Goal: Information Seeking & Learning: Check status

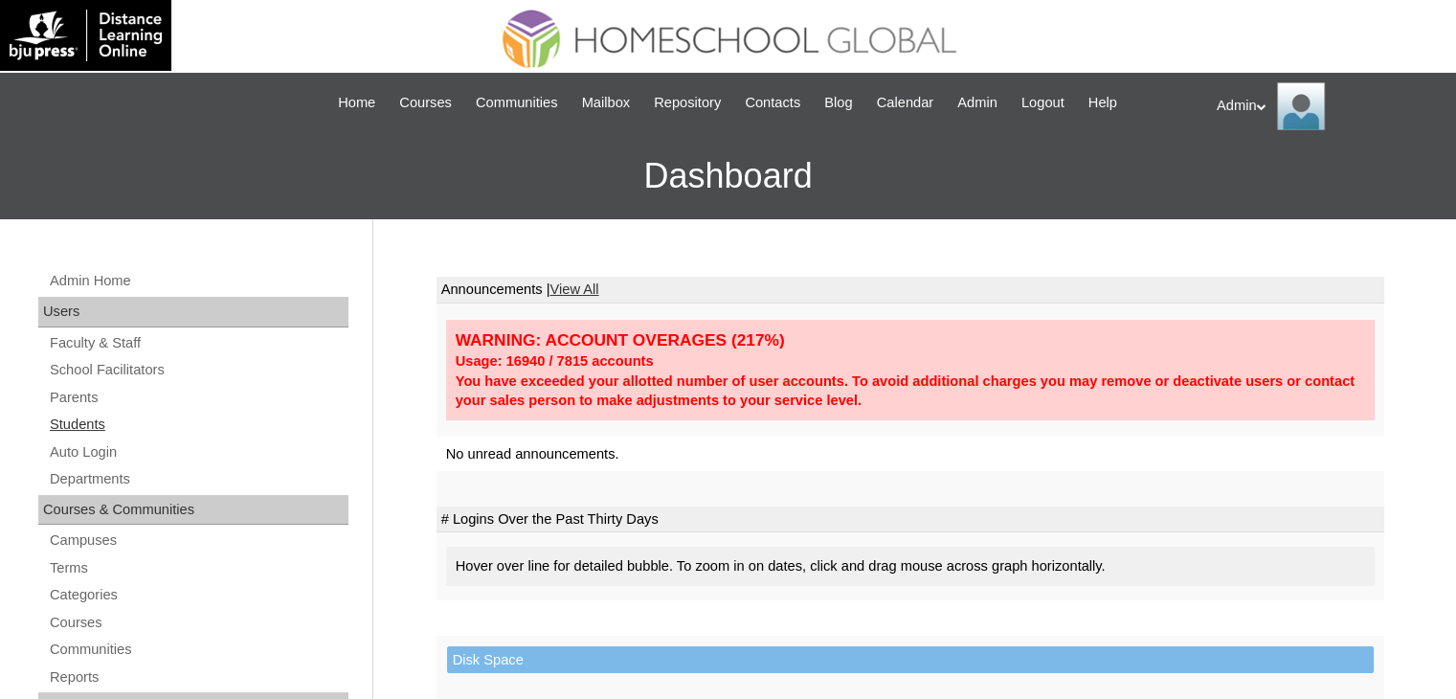
click at [71, 420] on link "Students" at bounding box center [198, 425] width 301 height 24
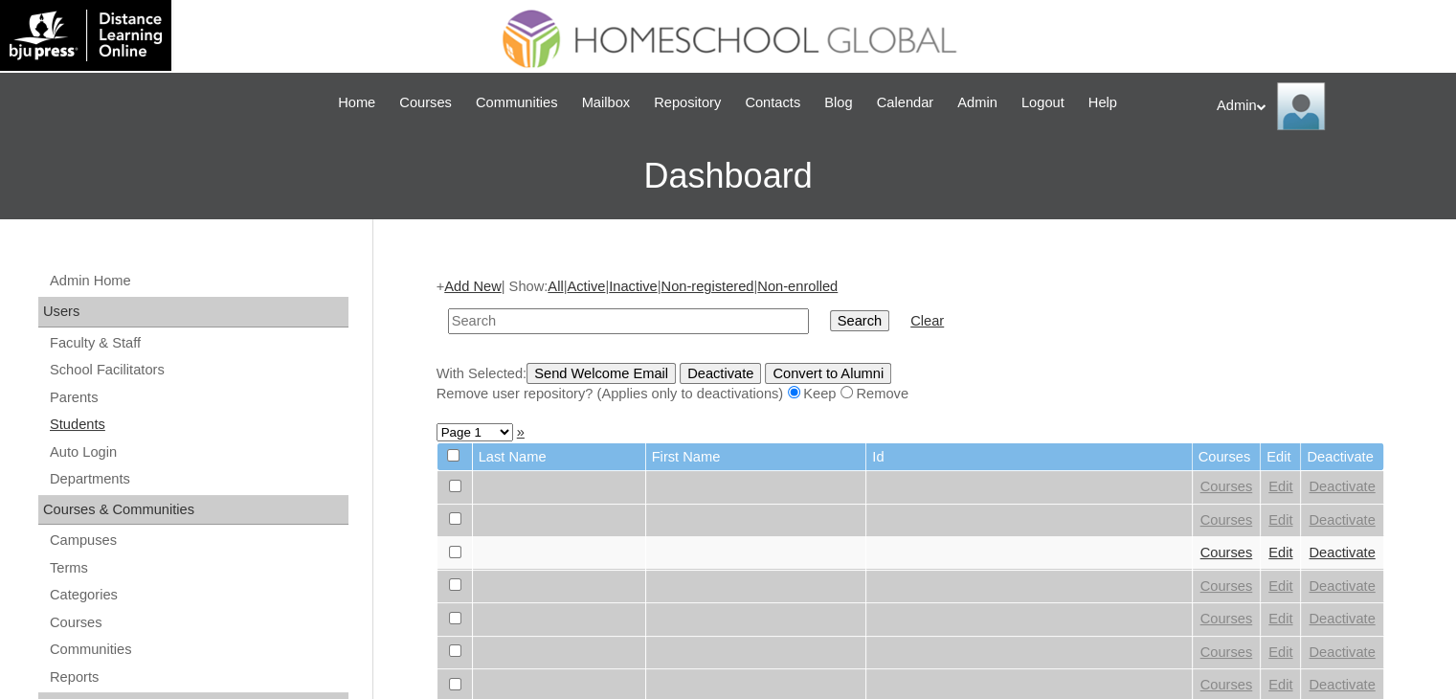
click at [69, 422] on link "Students" at bounding box center [198, 425] width 301 height 24
type input "bermillo"
click at [830, 316] on input "Search" at bounding box center [859, 320] width 59 height 21
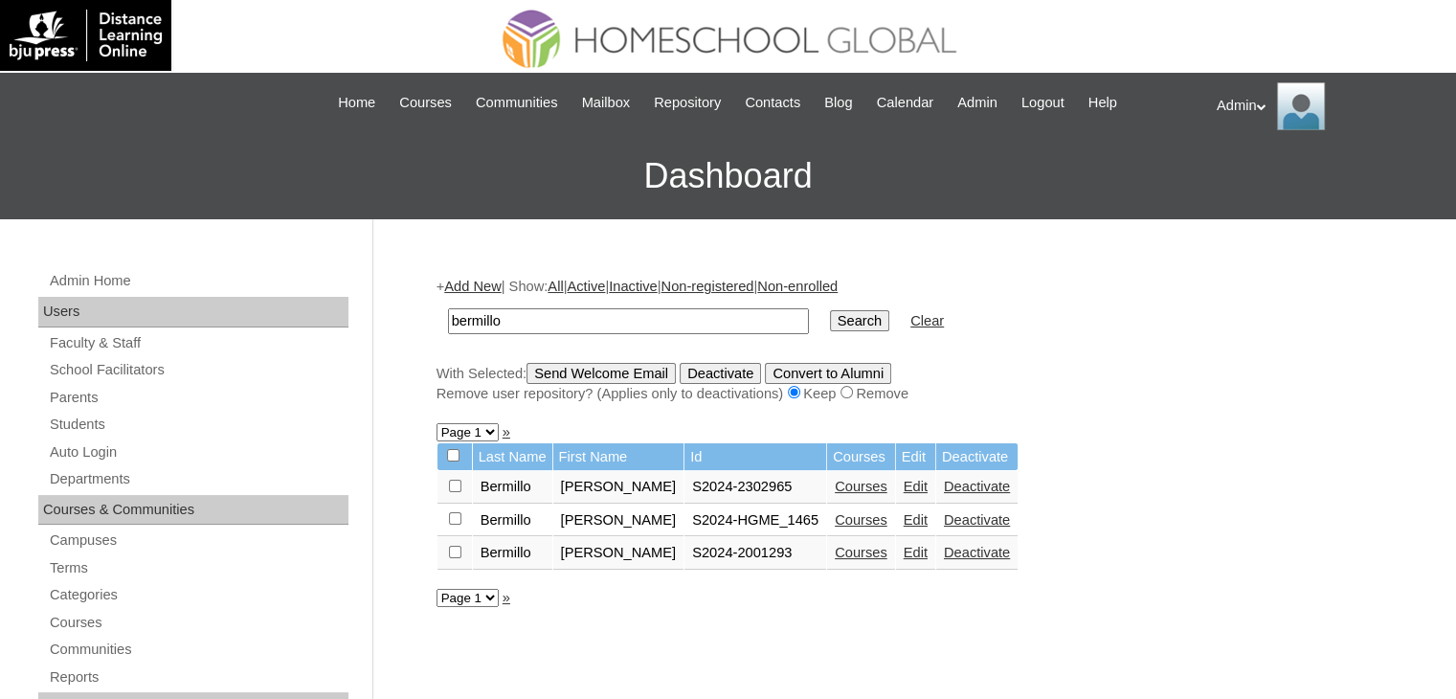
click at [845, 557] on link "Courses" at bounding box center [861, 552] width 53 height 15
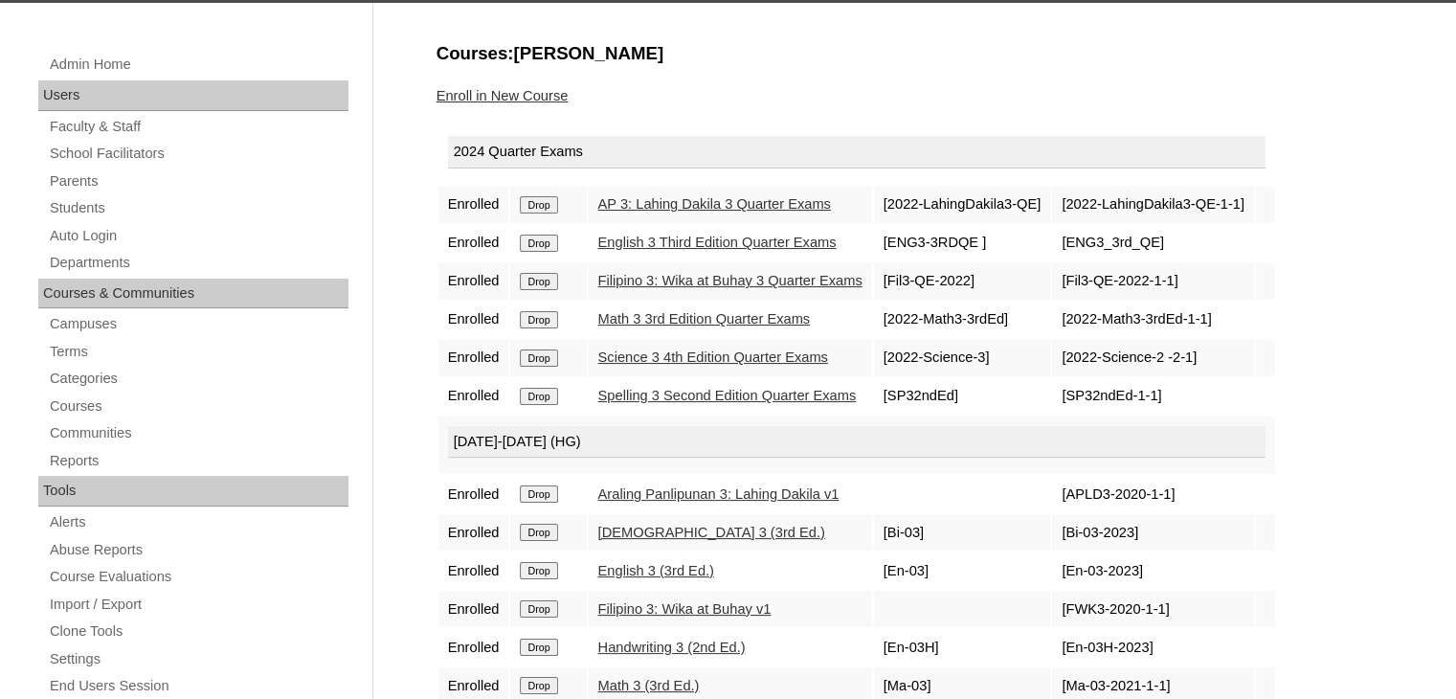
scroll to position [218, 0]
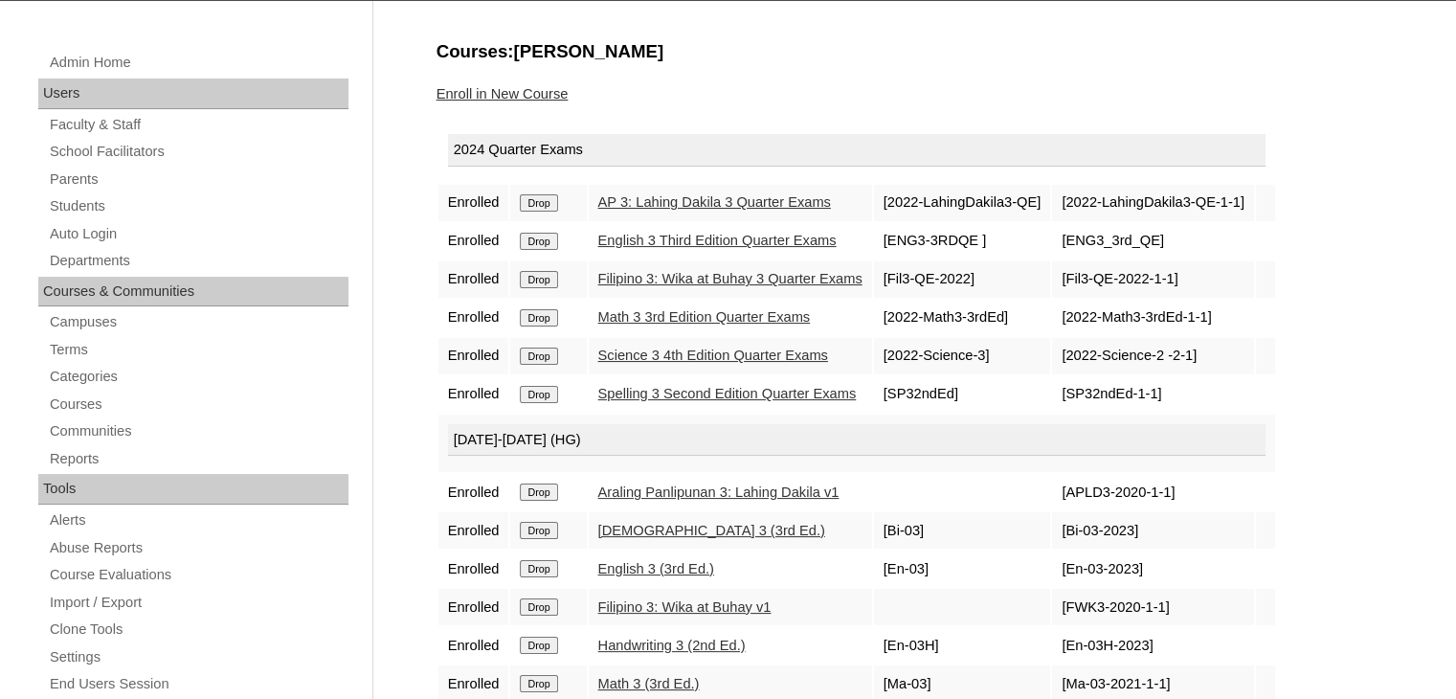
click at [785, 194] on link "AP 3: Lahing Dakila 3 Quarter Exams" at bounding box center [714, 201] width 233 height 15
click at [764, 238] on link "English 3 Third Edition Quarter Exams" at bounding box center [717, 240] width 238 height 15
click at [765, 274] on link "Filipino 3: Wika at Buhay 3 Quarter Exams" at bounding box center [730, 278] width 264 height 15
click at [761, 309] on link "Math 3 3rd Edition Quarter Exams" at bounding box center [704, 316] width 213 height 15
click at [751, 357] on link "Science 3 4th Edition Quarter Exams" at bounding box center [713, 355] width 230 height 15
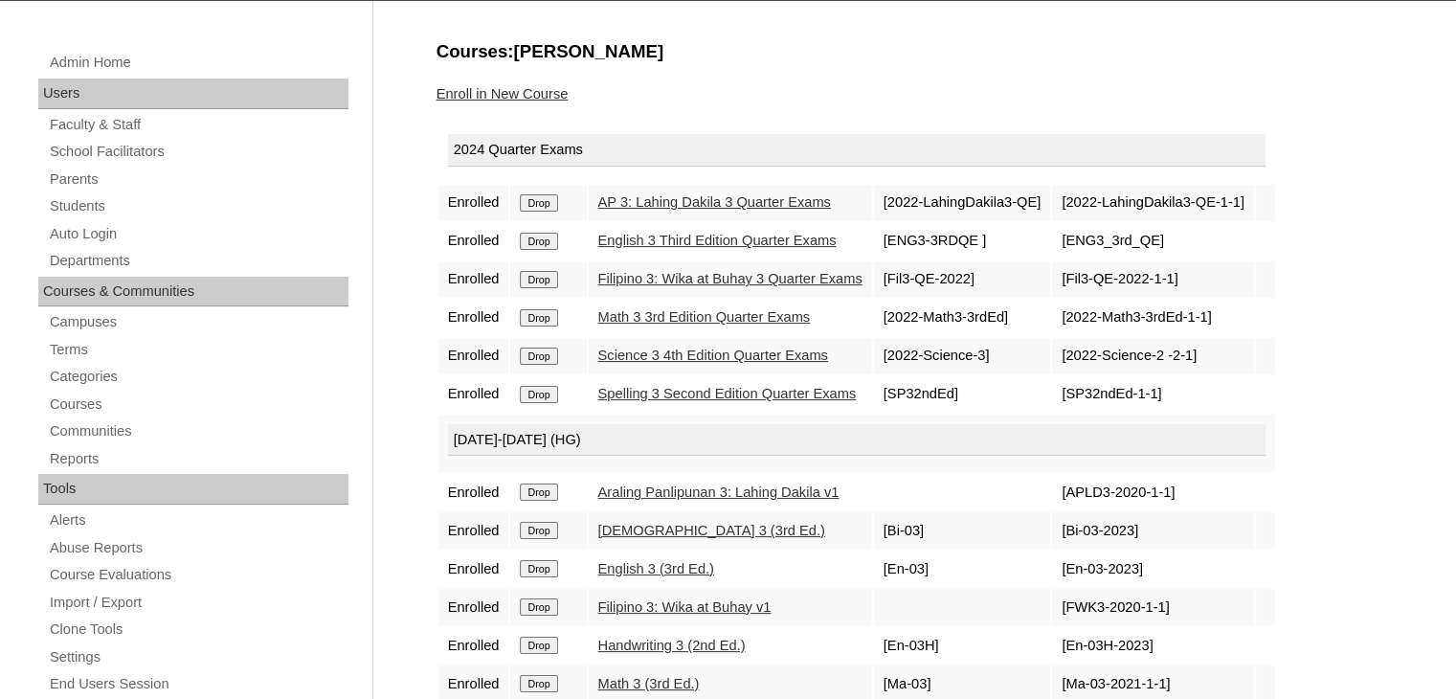
click at [754, 394] on link "Spelling 3 Second Edition Quarter Exams" at bounding box center [727, 393] width 259 height 15
click at [88, 209] on link "Students" at bounding box center [198, 206] width 301 height 24
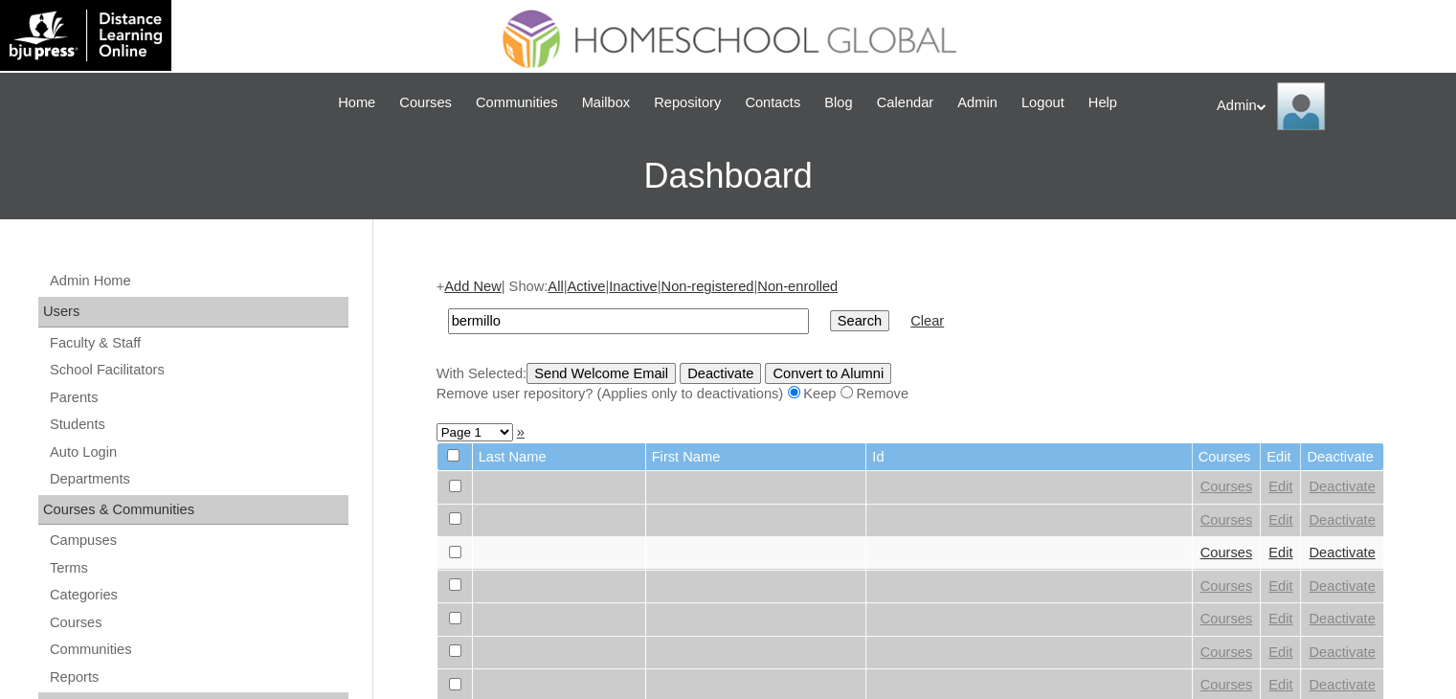
type input "Bermillo"
click at [830, 323] on input "Search" at bounding box center [859, 320] width 59 height 21
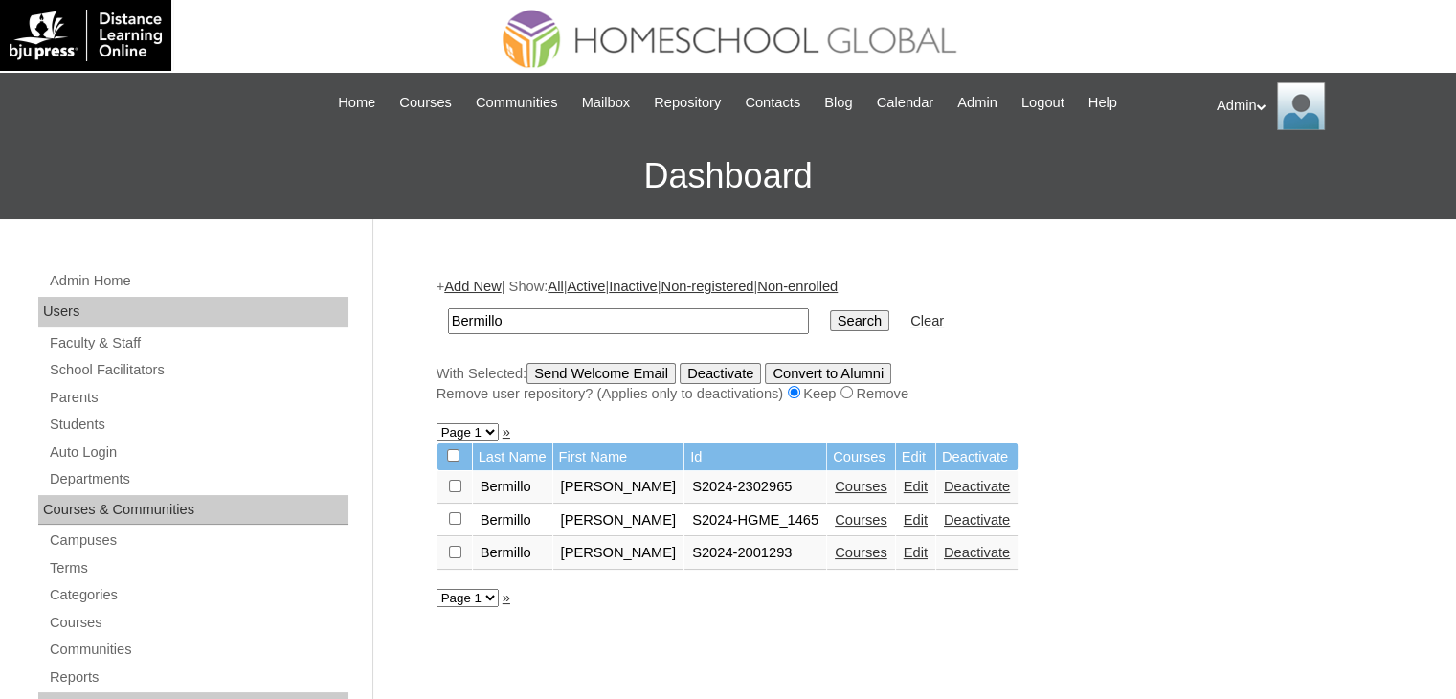
click at [839, 485] on link "Courses" at bounding box center [861, 486] width 53 height 15
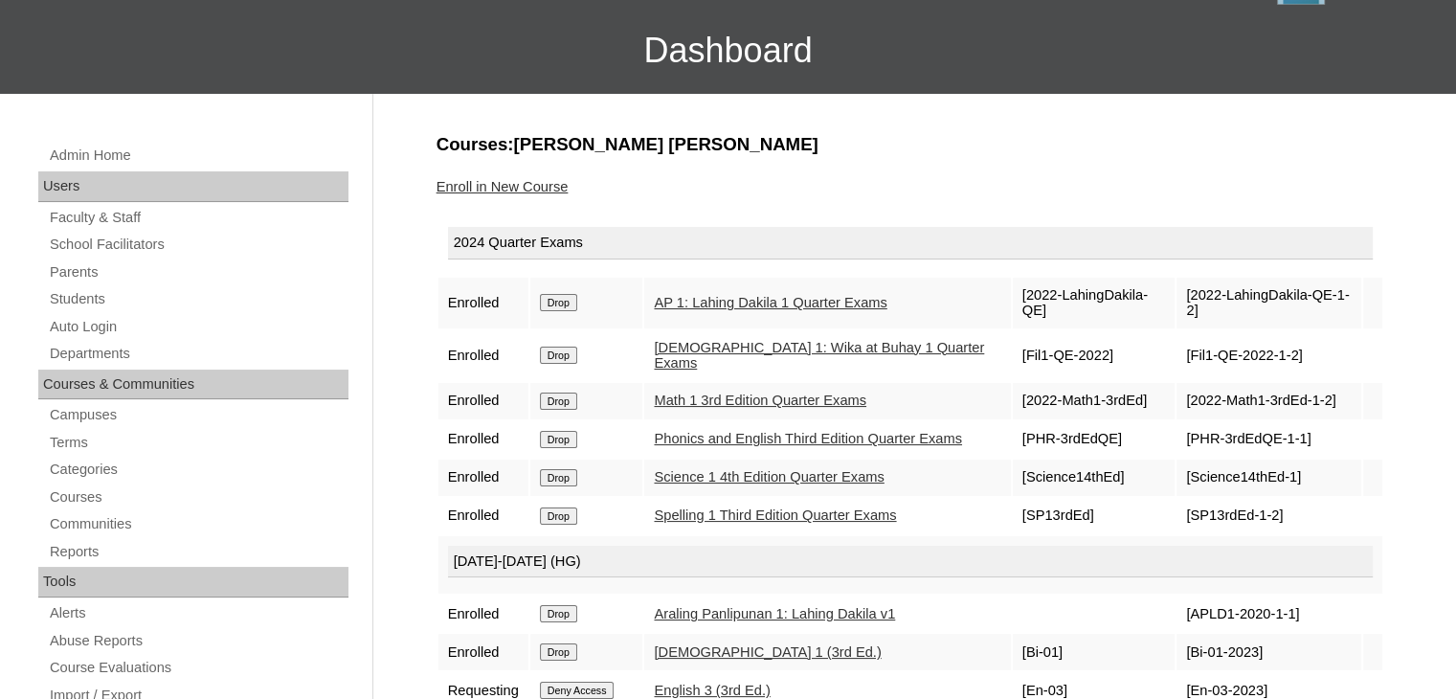
scroll to position [126, 0]
click at [734, 294] on link "AP 1: Lahing Dakila 1 Quarter Exams" at bounding box center [770, 301] width 233 height 15
click at [747, 341] on link "[DEMOGRAPHIC_DATA] 1: Wika at Buhay 1 Quarter Exams" at bounding box center [819, 355] width 330 height 32
click at [749, 392] on link "Math 1 3rd Edition Quarter Exams" at bounding box center [760, 399] width 213 height 15
click at [753, 430] on link "Phonics and English Third Edition Quarter Exams" at bounding box center [808, 437] width 308 height 15
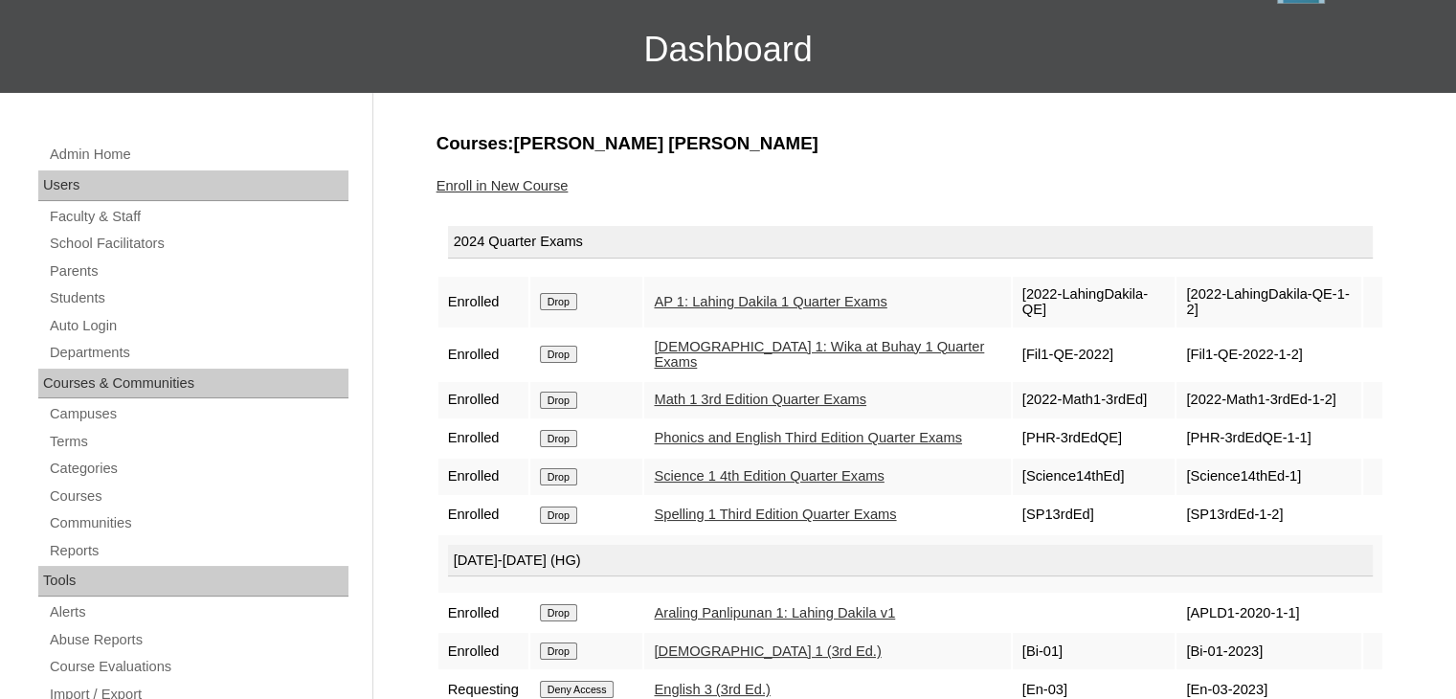
click at [756, 474] on link "Science 1 4th Edition Quarter Exams" at bounding box center [769, 475] width 230 height 15
click at [763, 514] on link "Spelling 1 Third Edition Quarter Exams" at bounding box center [775, 513] width 242 height 15
